Goal: Information Seeking & Learning: Learn about a topic

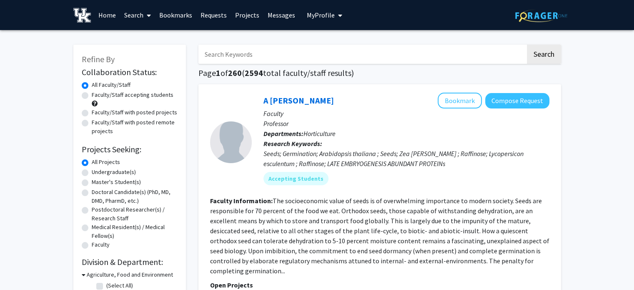
click at [170, 15] on link "Bookmarks" at bounding box center [175, 14] width 41 height 29
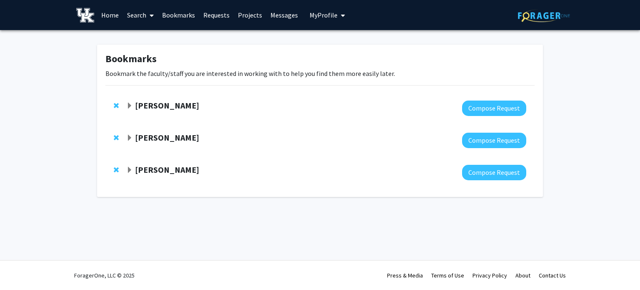
click at [152, 172] on strong "[PERSON_NAME]" at bounding box center [167, 169] width 64 height 10
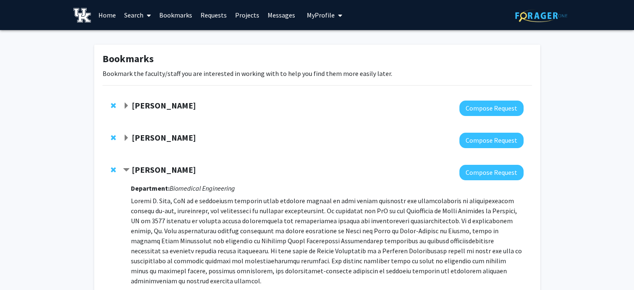
scroll to position [102, 0]
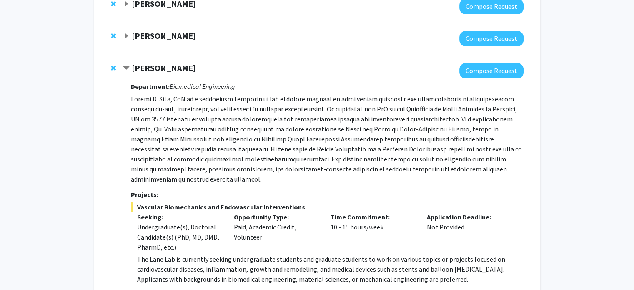
drag, startPoint x: 131, startPoint y: 99, endPoint x: 480, endPoint y: 166, distance: 355.4
click at [480, 166] on p at bounding box center [327, 139] width 392 height 90
copy p "Loremi D. Sita, CoN ad e seddoeiusm temporin utlab etdolore magnaal en admi ven…"
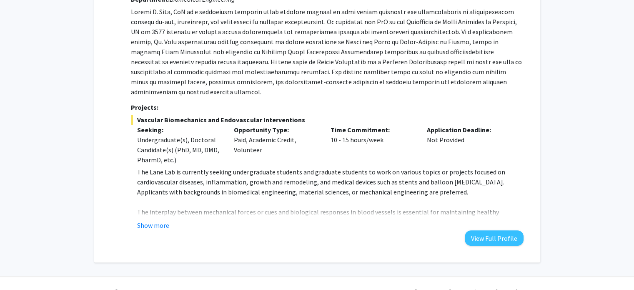
scroll to position [195, 0]
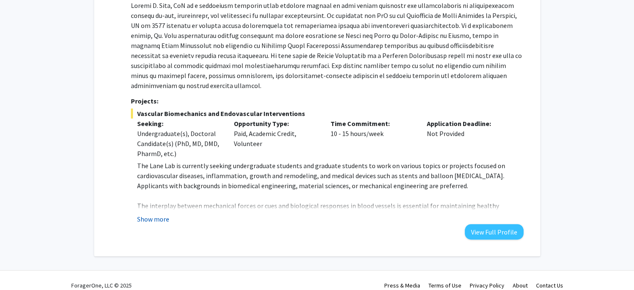
click at [165, 214] on button "Show more" at bounding box center [153, 219] width 32 height 10
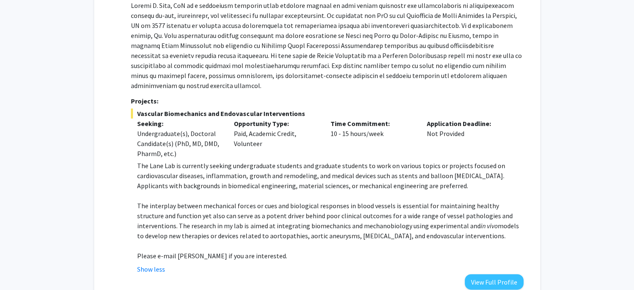
drag, startPoint x: 137, startPoint y: 155, endPoint x: 486, endPoint y: 227, distance: 355.5
click at [486, 227] on div "The Lane Lab is currently seeking undergraduate students and graduate students …" at bounding box center [330, 210] width 386 height 100
copy div "The Lane Lab is currently seeking undergraduate students and graduate students …"
click at [372, 26] on p at bounding box center [327, 45] width 392 height 90
